Goal: Navigation & Orientation: Find specific page/section

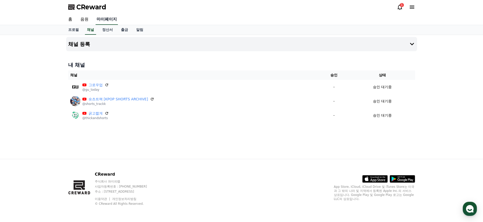
click at [106, 21] on link "마이페이지" at bounding box center [107, 19] width 22 height 11
select select "**********"
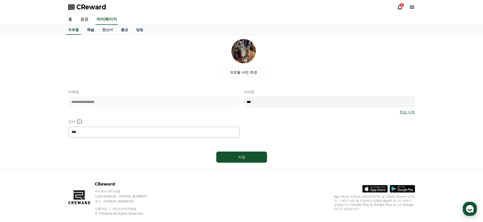
click at [88, 29] on link "채널" at bounding box center [90, 30] width 15 height 10
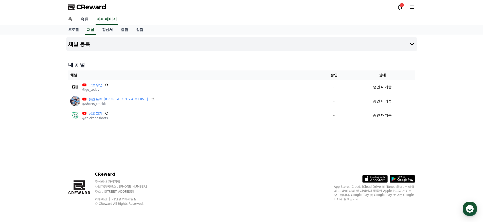
click at [81, 21] on link "음원" at bounding box center [84, 19] width 16 height 11
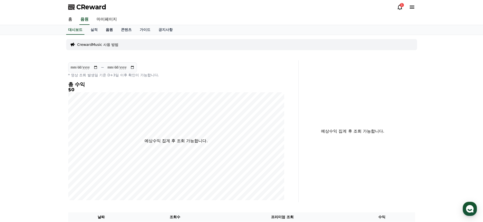
click at [107, 29] on link "음원" at bounding box center [109, 30] width 15 height 10
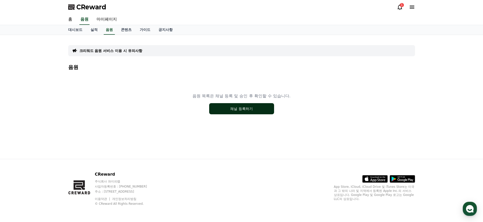
click at [210, 106] on div "음원 목록은 채널 등록 및 승인 후 확인할 수 있습니다. 채널 등록하기" at bounding box center [241, 103] width 347 height 63
click at [236, 110] on button "채널 등록하기" at bounding box center [241, 108] width 65 height 11
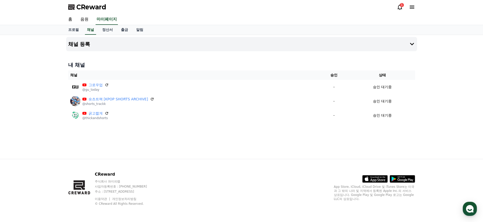
click at [402, 7] on div "1" at bounding box center [405, 7] width 18 height 6
click at [399, 6] on icon at bounding box center [399, 7] width 6 height 6
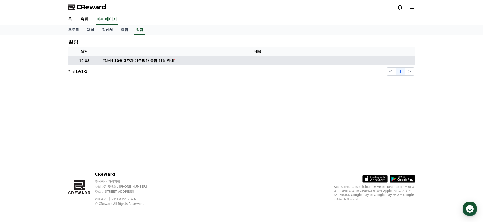
click at [180, 59] on link "[정산] 10월 1주차 매주정산 출금 신청 안내" at bounding box center [258, 60] width 310 height 5
